Goal: Task Accomplishment & Management: Use online tool/utility

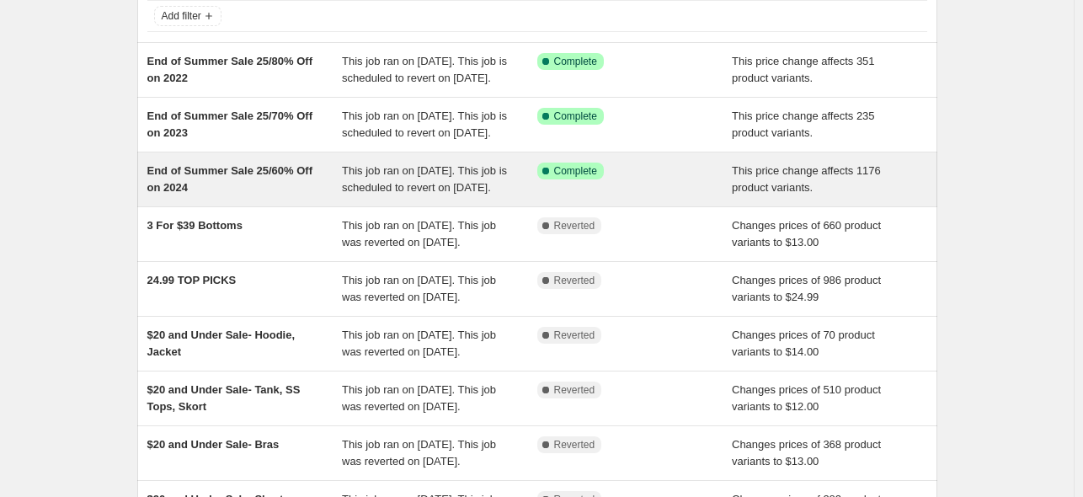
scroll to position [84, 0]
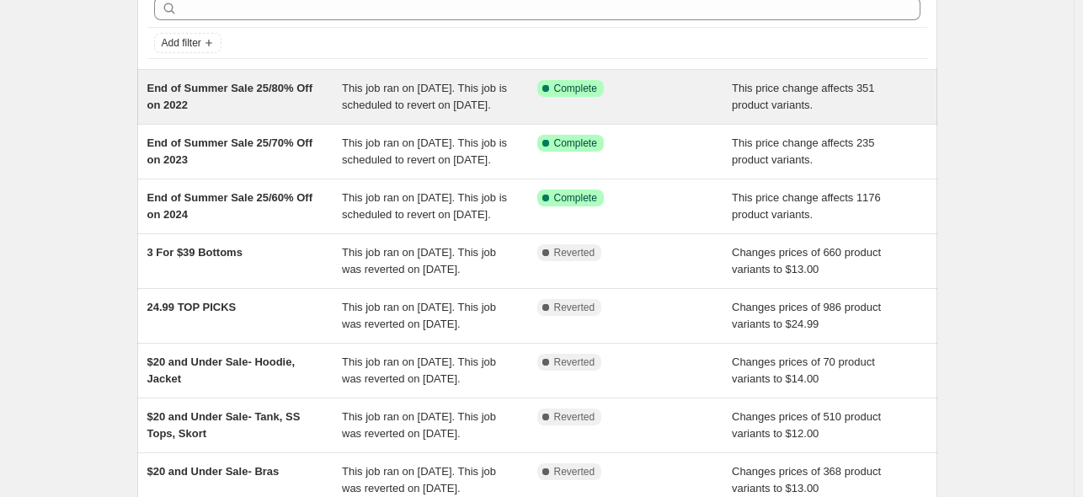
click at [221, 103] on div "End of Summer Sale 25/80% Off on 2022" at bounding box center [244, 97] width 195 height 34
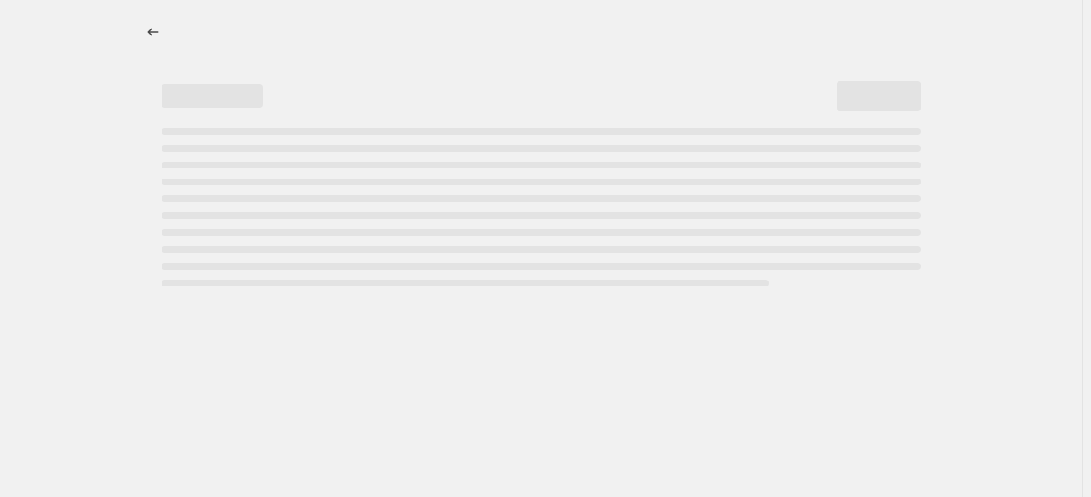
select select "pcap"
select select "no_change"
select select "tag"
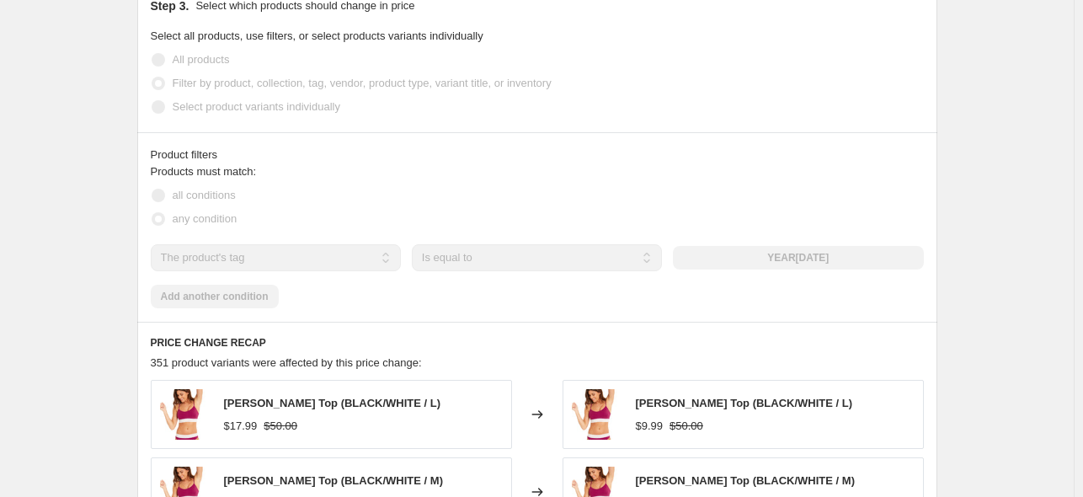
scroll to position [1010, 0]
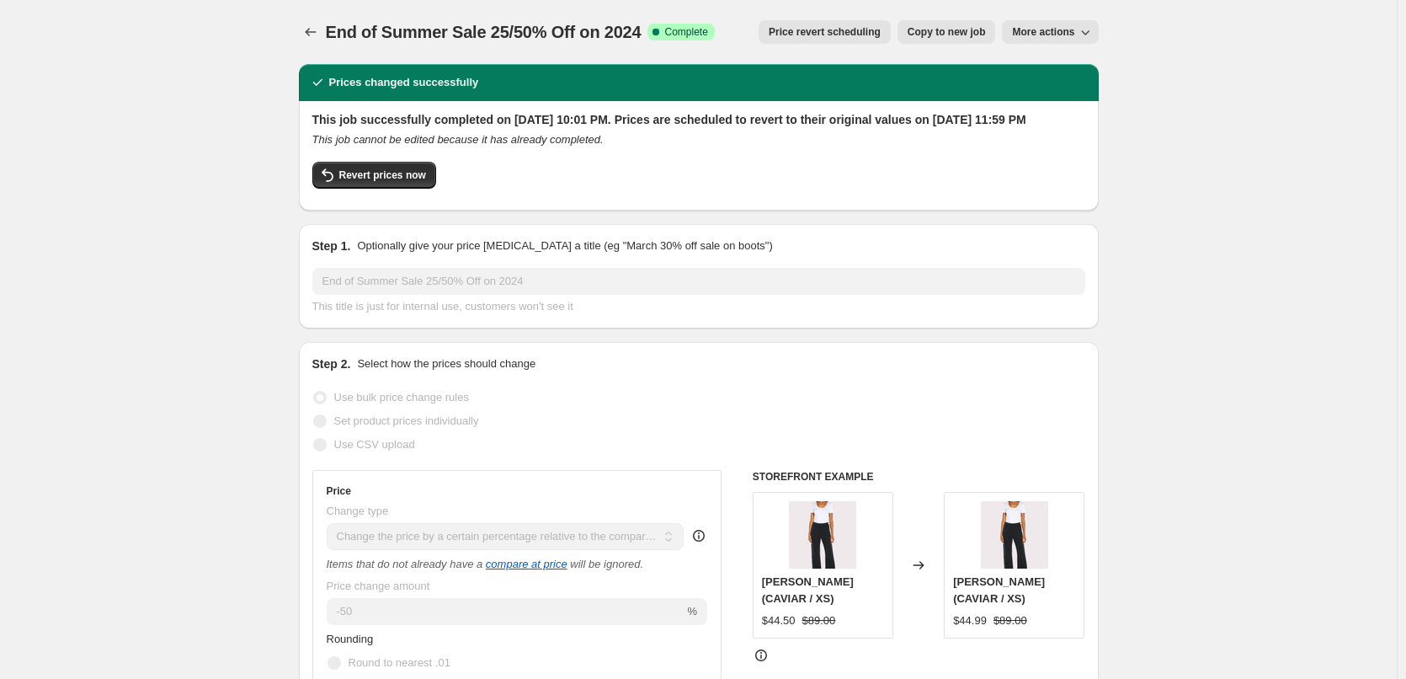
select select "pcap"
select select "no_change"
select select "tag"
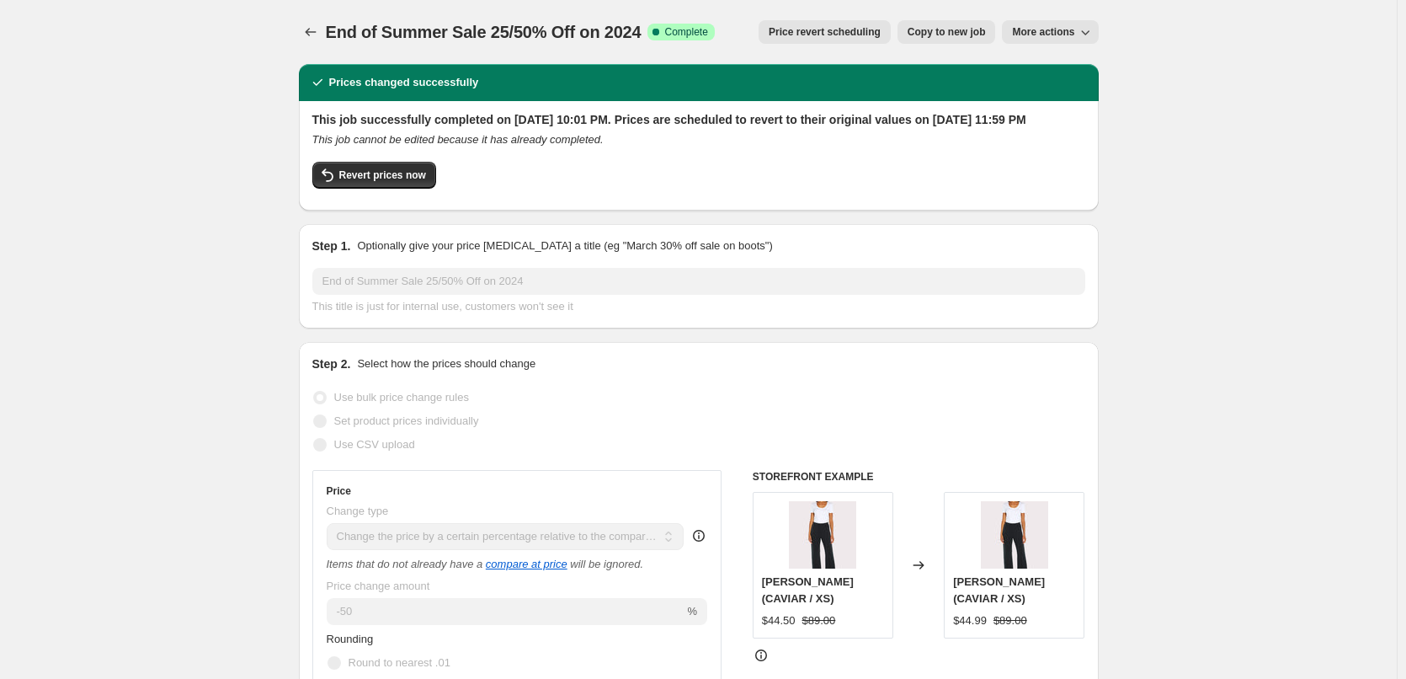
select select "tag"
click at [311, 29] on icon "Price change jobs" at bounding box center [310, 32] width 17 height 17
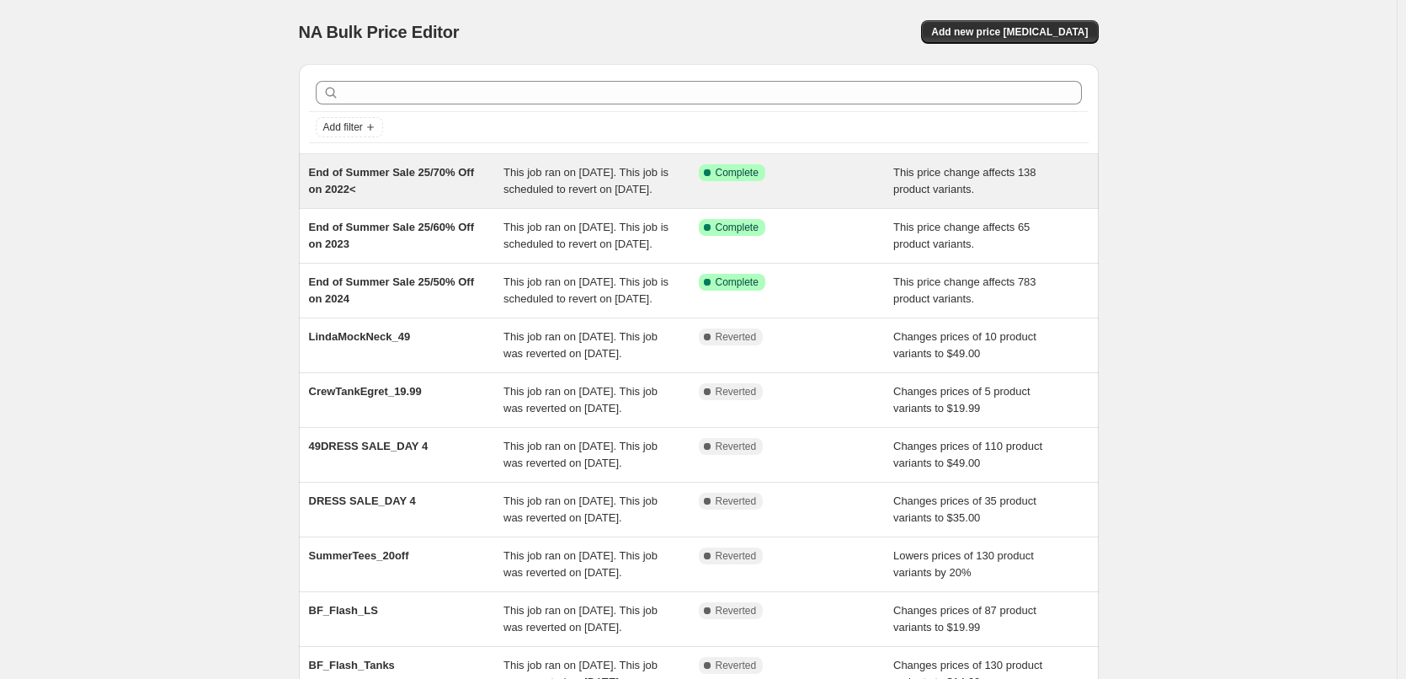
click at [437, 184] on div "End of Summer Sale 25/70% Off on 2022<" at bounding box center [406, 181] width 195 height 34
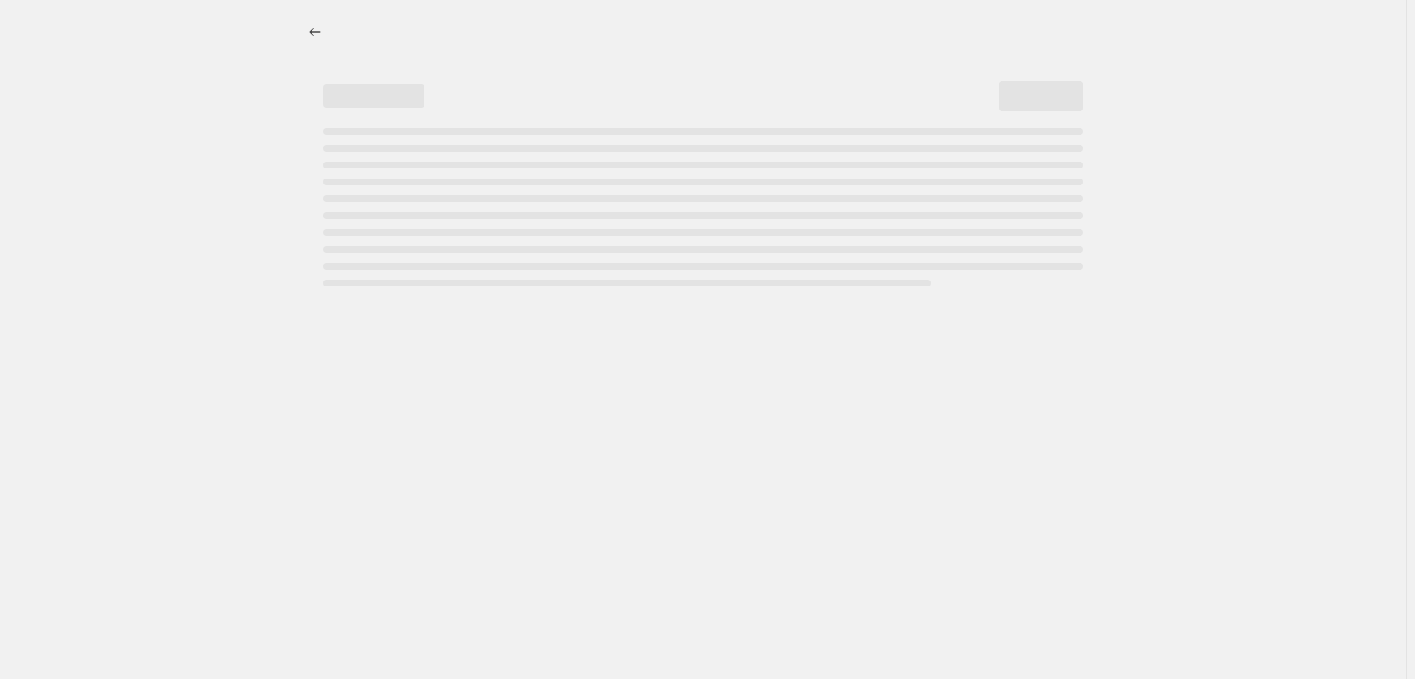
select select "pcap"
select select "no_change"
select select "tag"
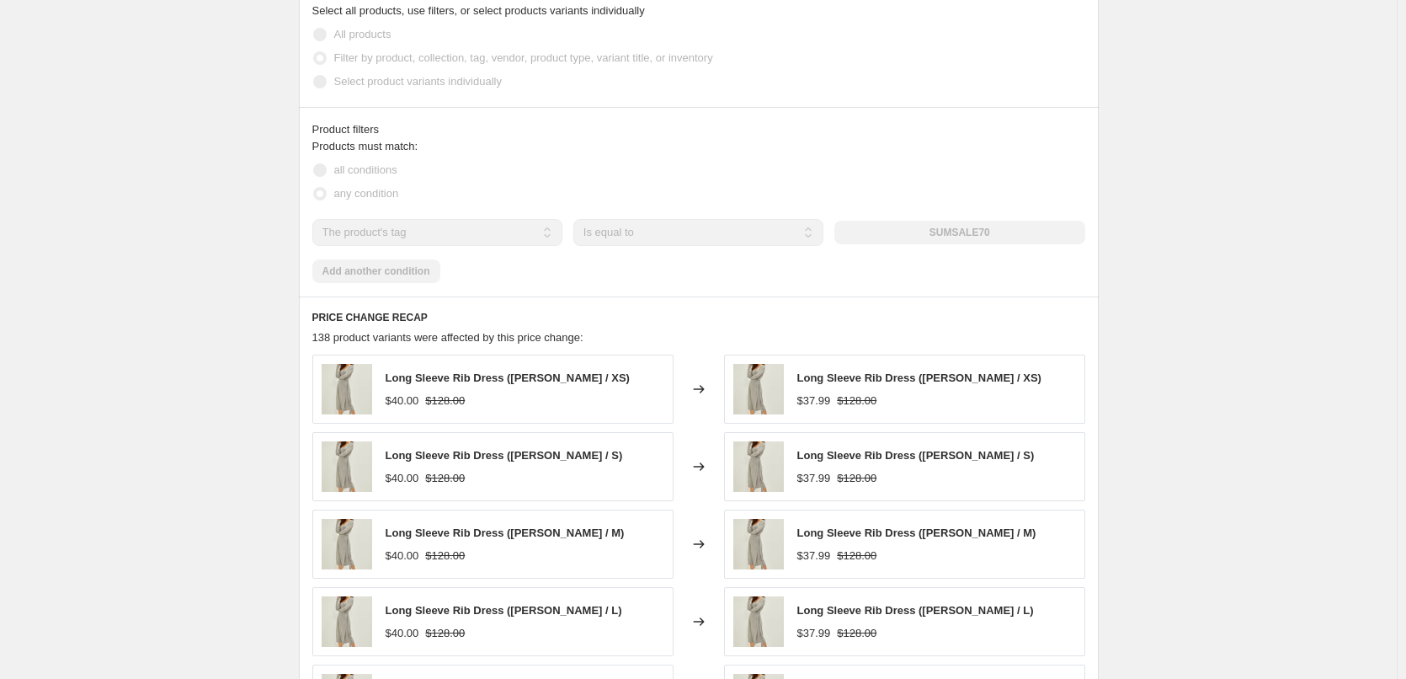
scroll to position [1010, 0]
drag, startPoint x: 1007, startPoint y: 247, endPoint x: 942, endPoint y: 248, distance: 64.9
click at [943, 243] on div "SUMSALE70" at bounding box center [959, 232] width 250 height 24
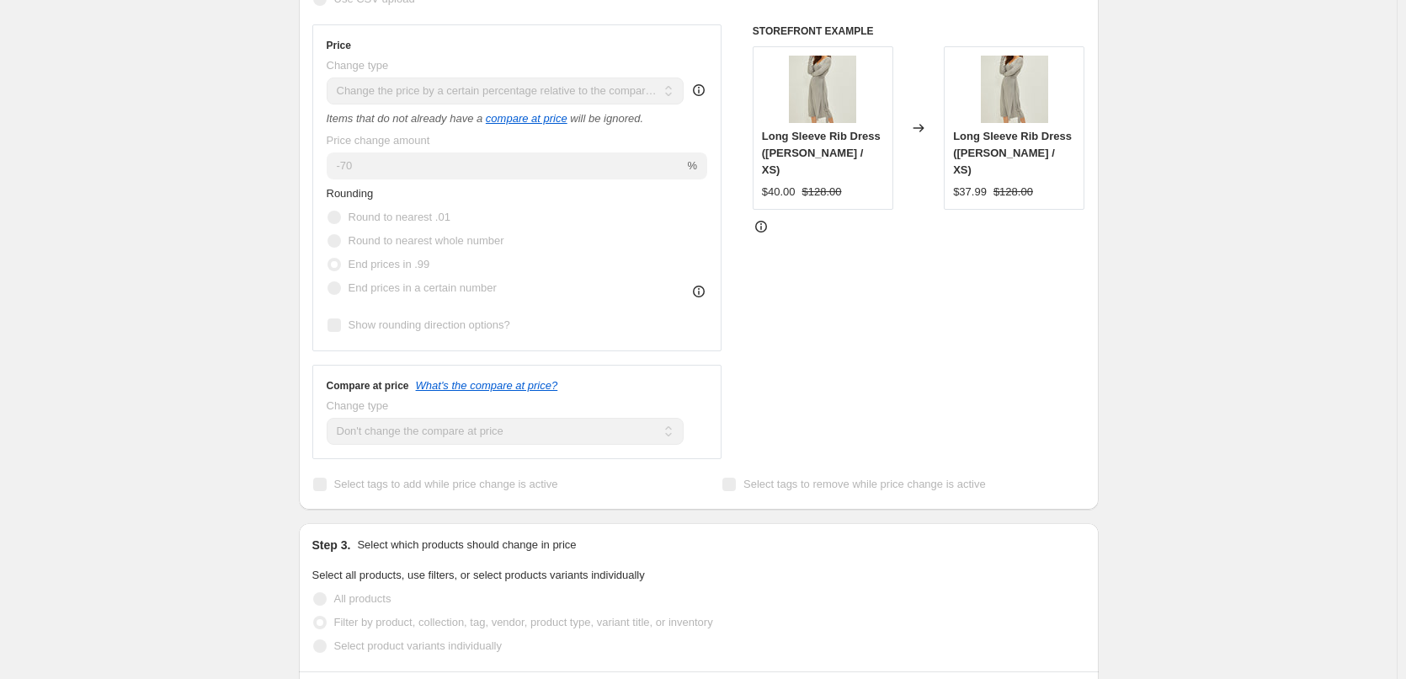
scroll to position [421, 0]
